Goal: Transaction & Acquisition: Purchase product/service

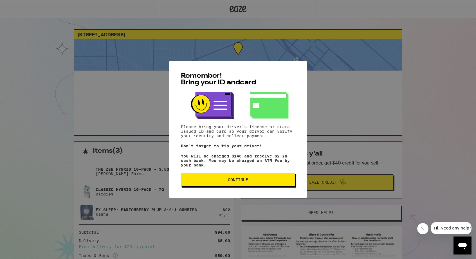
click at [240, 182] on span "Continue" at bounding box center [238, 180] width 20 height 4
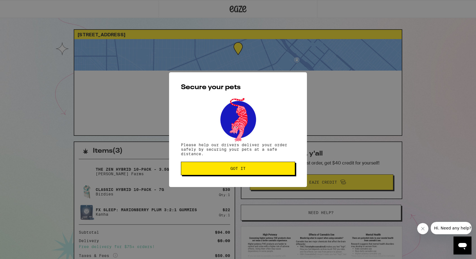
click at [236, 170] on span "Got it" at bounding box center [237, 168] width 15 height 4
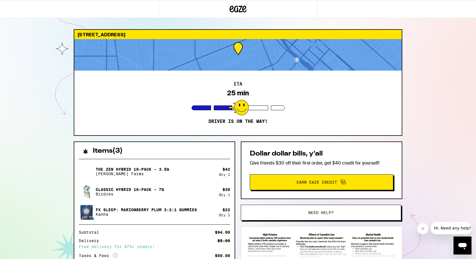
scroll to position [70, 0]
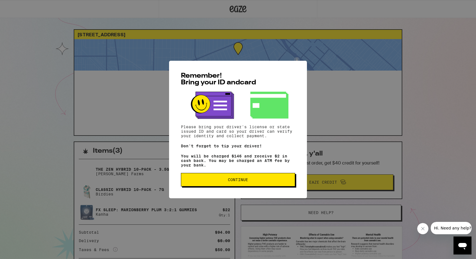
click at [241, 176] on button "Continue" at bounding box center [238, 179] width 114 height 13
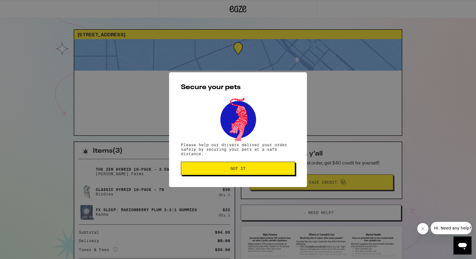
click at [236, 167] on span "Got it" at bounding box center [237, 168] width 15 height 4
